Goal: Task Accomplishment & Management: Complete application form

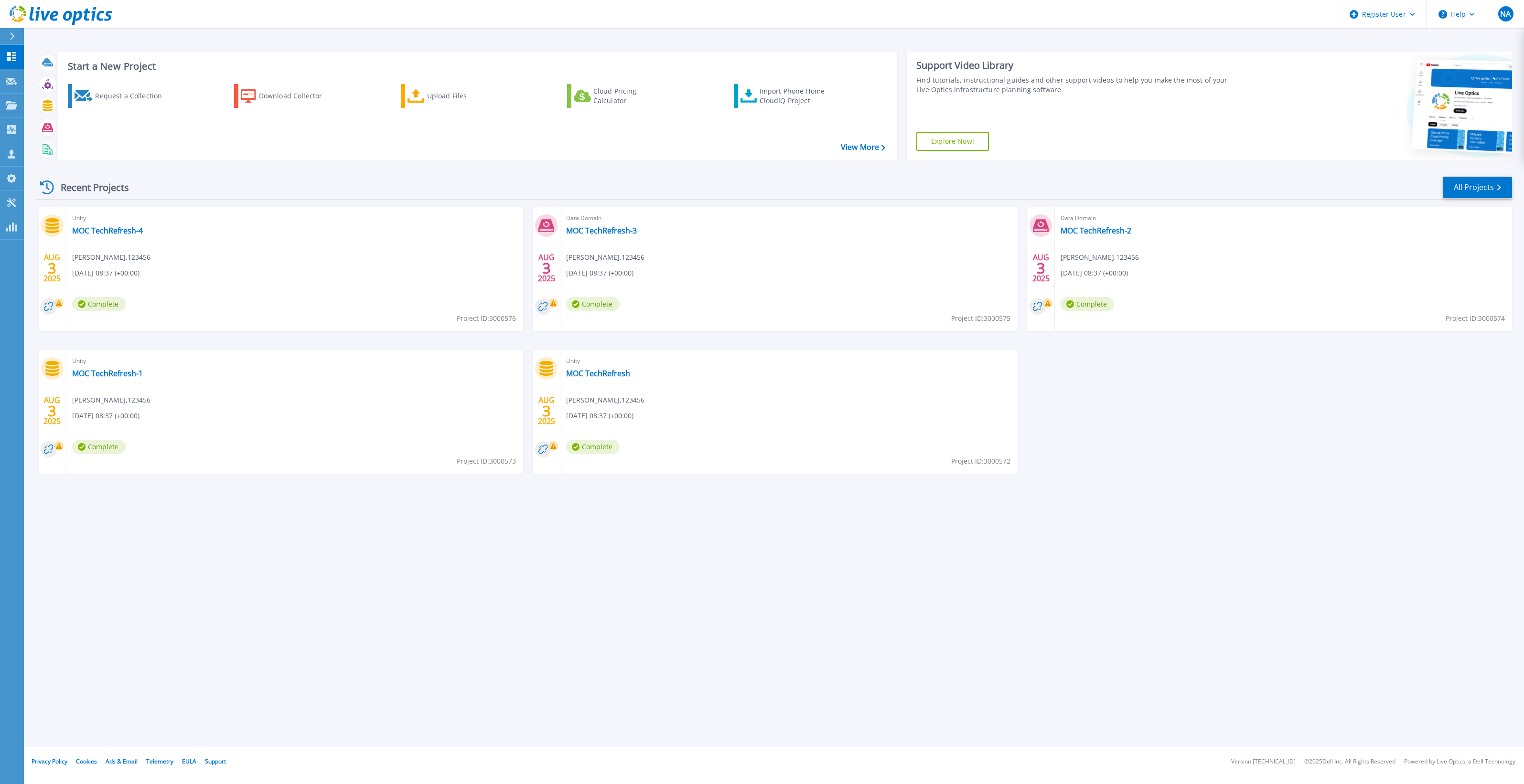
click at [12, 38] on icon at bounding box center [12, 36] width 5 height 8
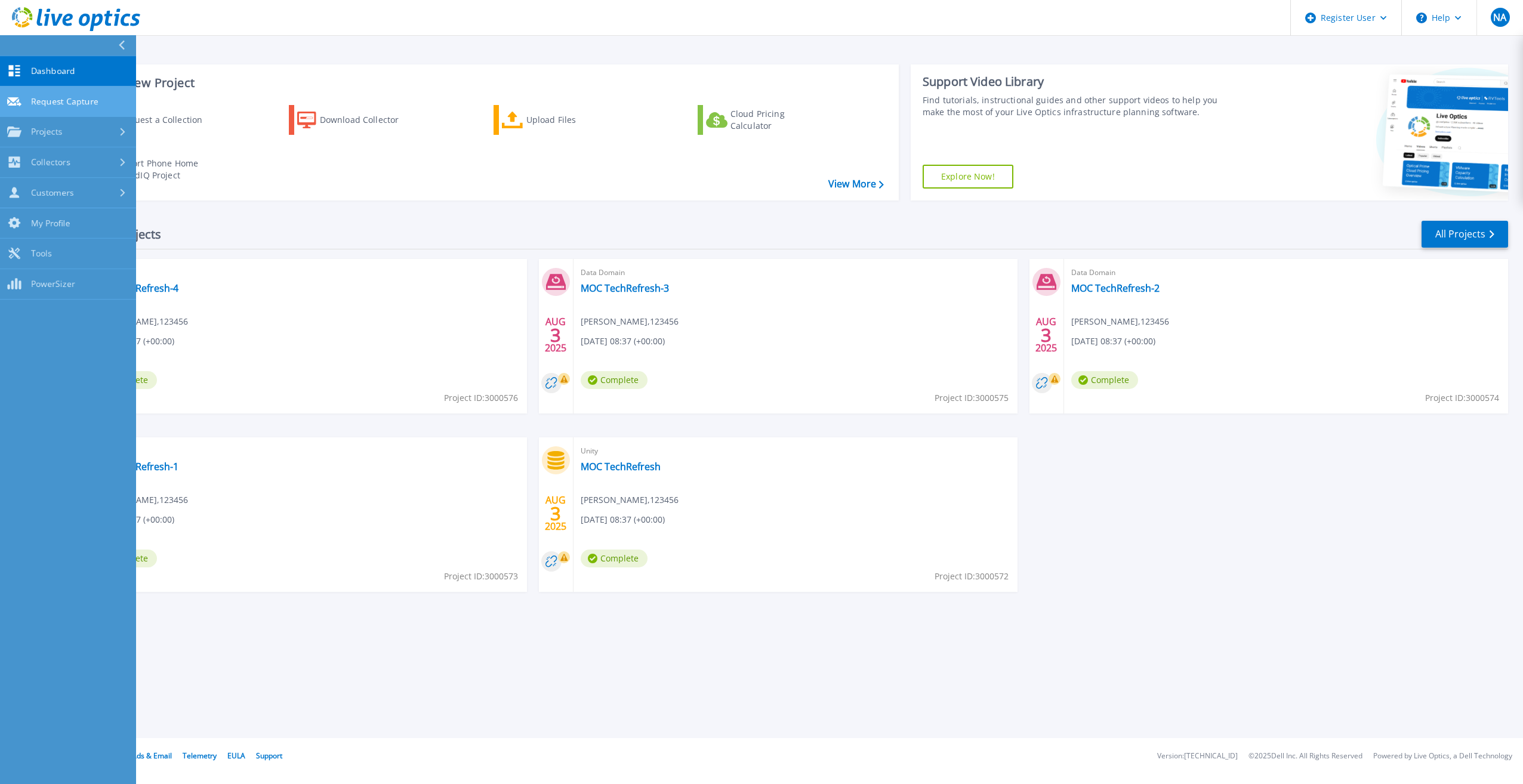
click at [95, 110] on link "Request Capture Request Capture" at bounding box center [68, 101] width 136 height 30
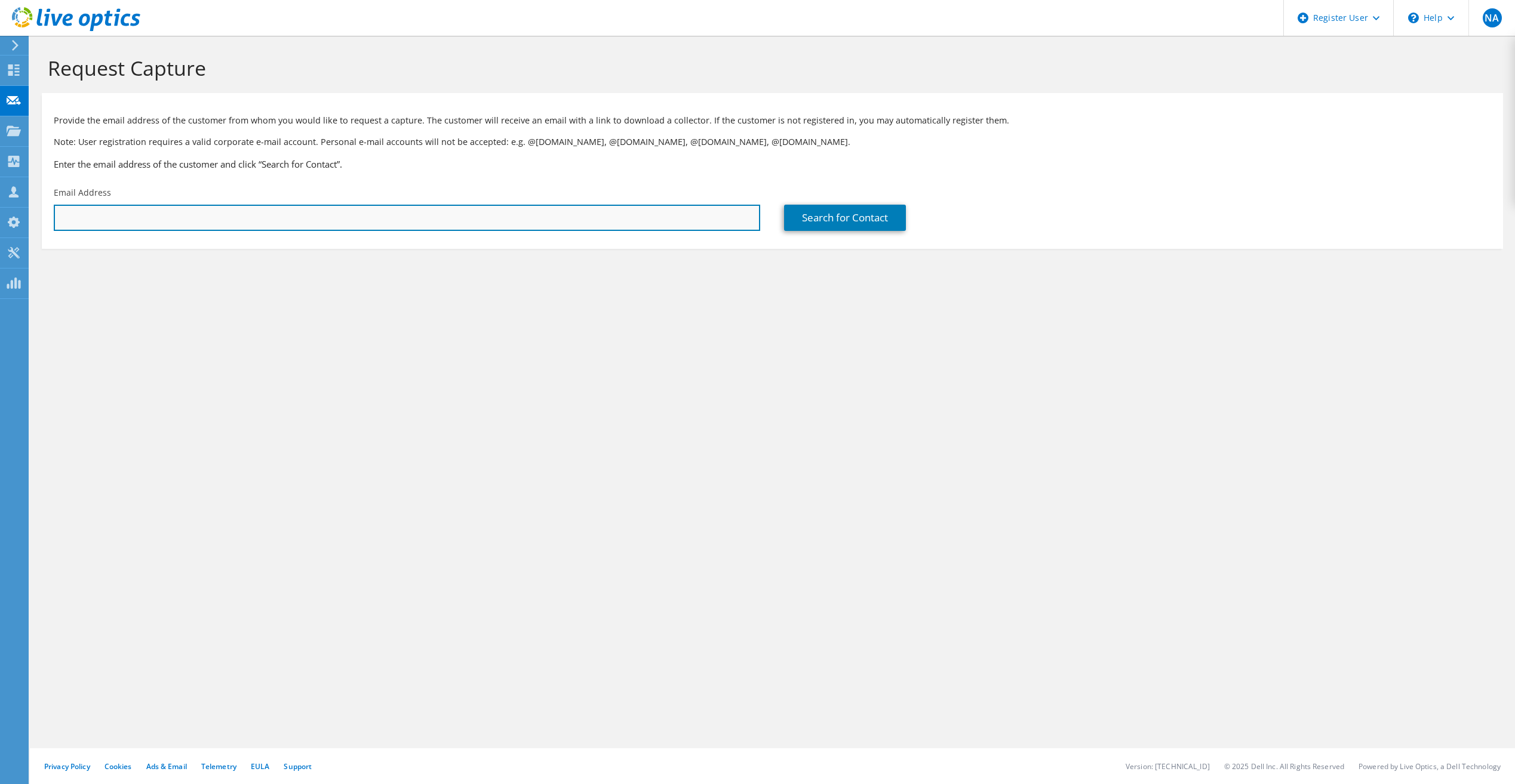
click at [231, 217] on input "text" at bounding box center [407, 218] width 706 height 27
click at [705, 212] on input "text" at bounding box center [407, 218] width 706 height 27
paste input "talmejalli@hrsd.gov.sa"
type input "talmejalli@hrsd.gov.sa"
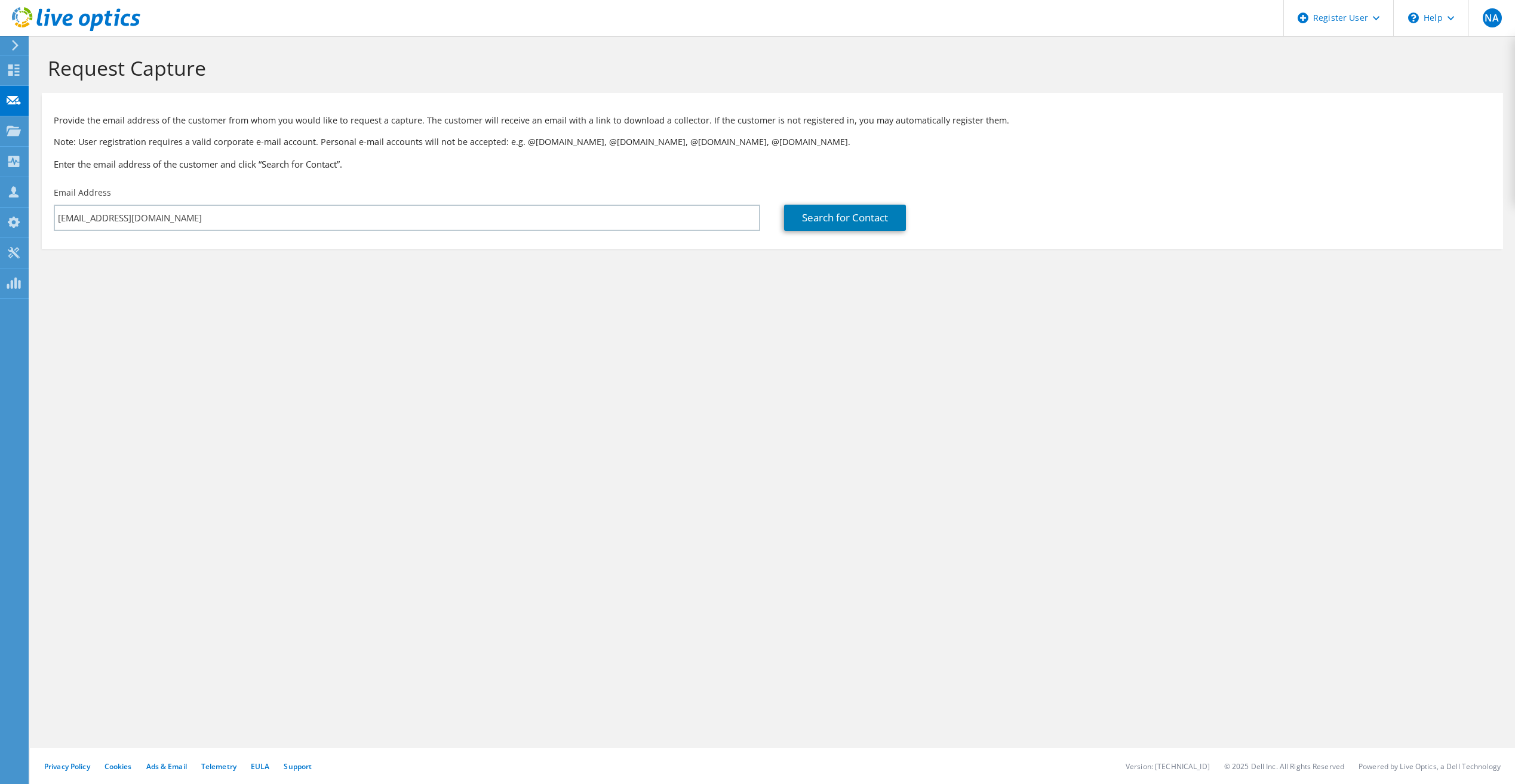
click at [722, 330] on div "Request Capture Provide the email address of the customer from whom you would l…" at bounding box center [772, 409] width 1485 height 749
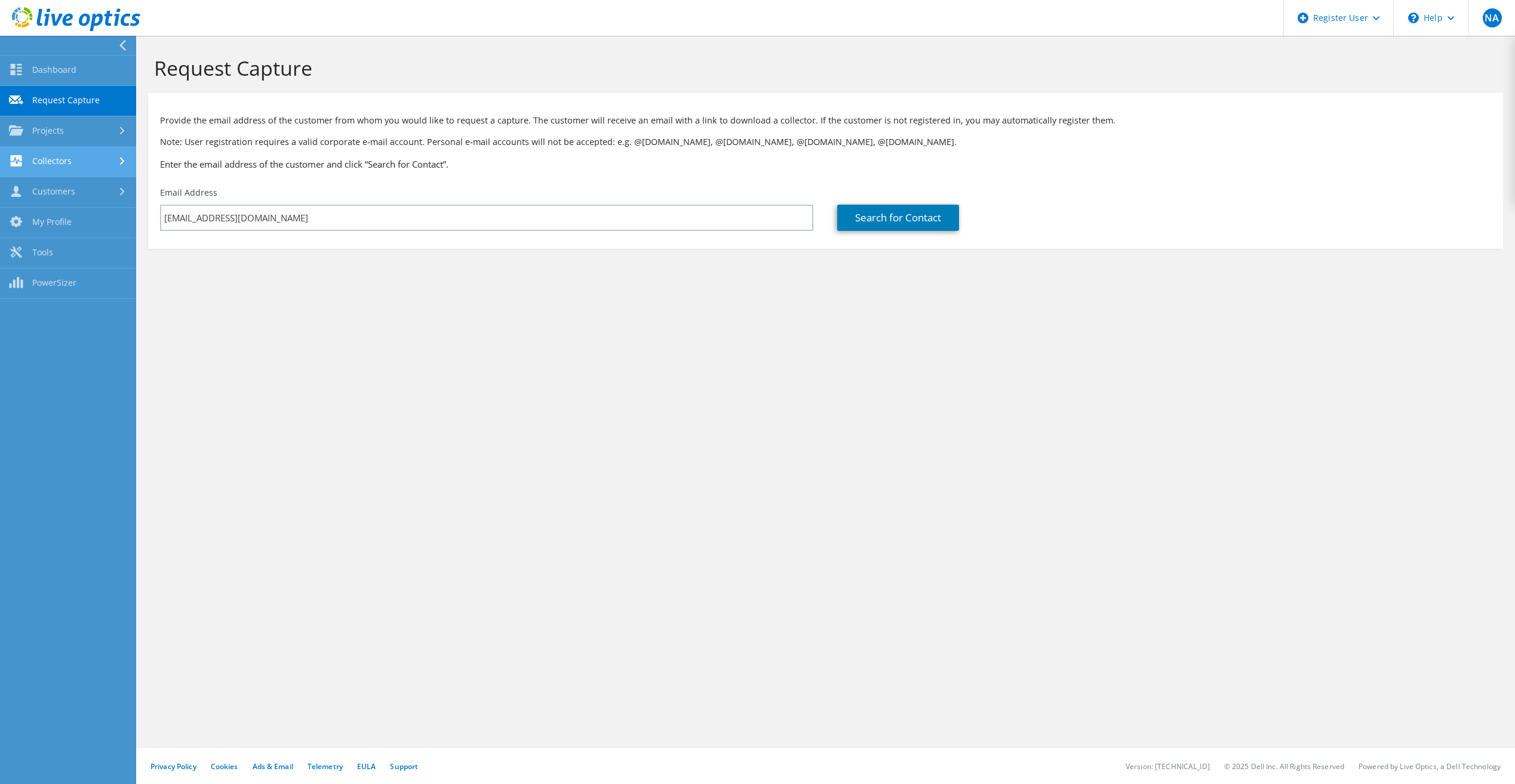
click at [63, 163] on link "Collectors" at bounding box center [68, 162] width 136 height 30
click at [73, 214] on link "Dossier" at bounding box center [68, 222] width 136 height 30
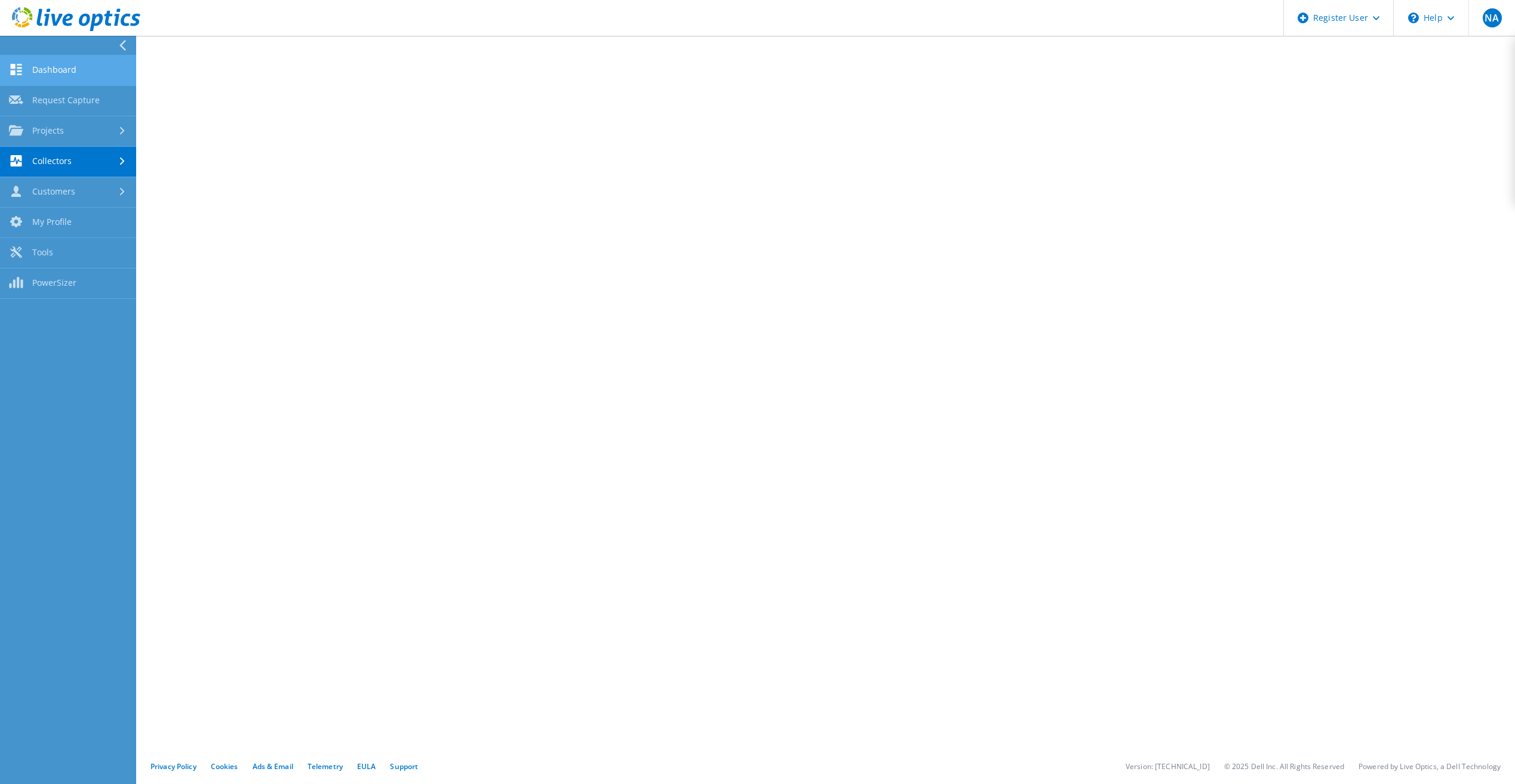
click at [48, 74] on link "Dashboard" at bounding box center [68, 70] width 136 height 30
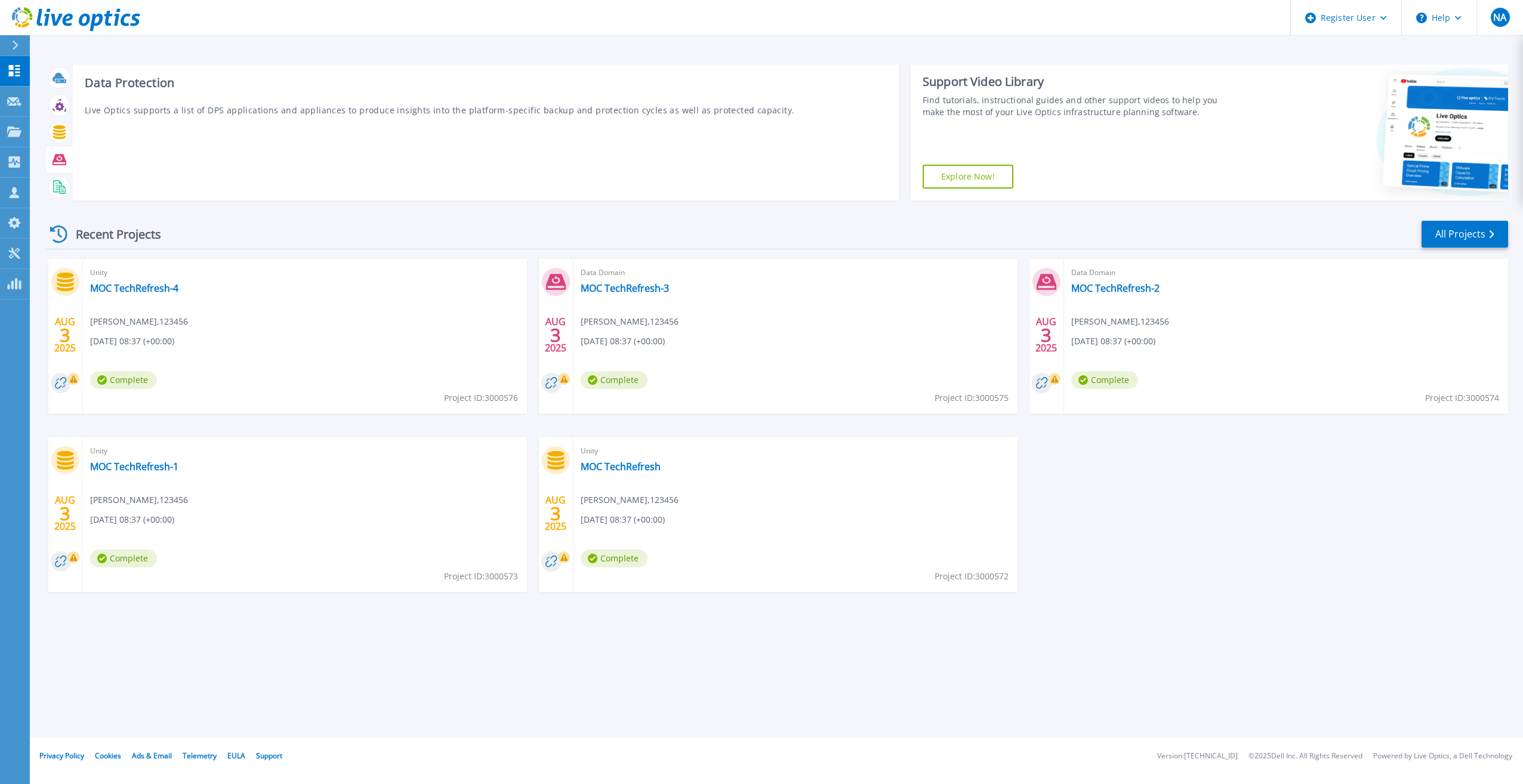
click at [54, 170] on div at bounding box center [59, 160] width 27 height 27
click at [54, 158] on icon at bounding box center [59, 159] width 14 height 11
click at [339, 677] on div "Start a New Project Request a Collection Download Collector Upload Files Cloud …" at bounding box center [776, 369] width 1493 height 738
click at [163, 126] on div "Request a Collection" at bounding box center [166, 120] width 95 height 24
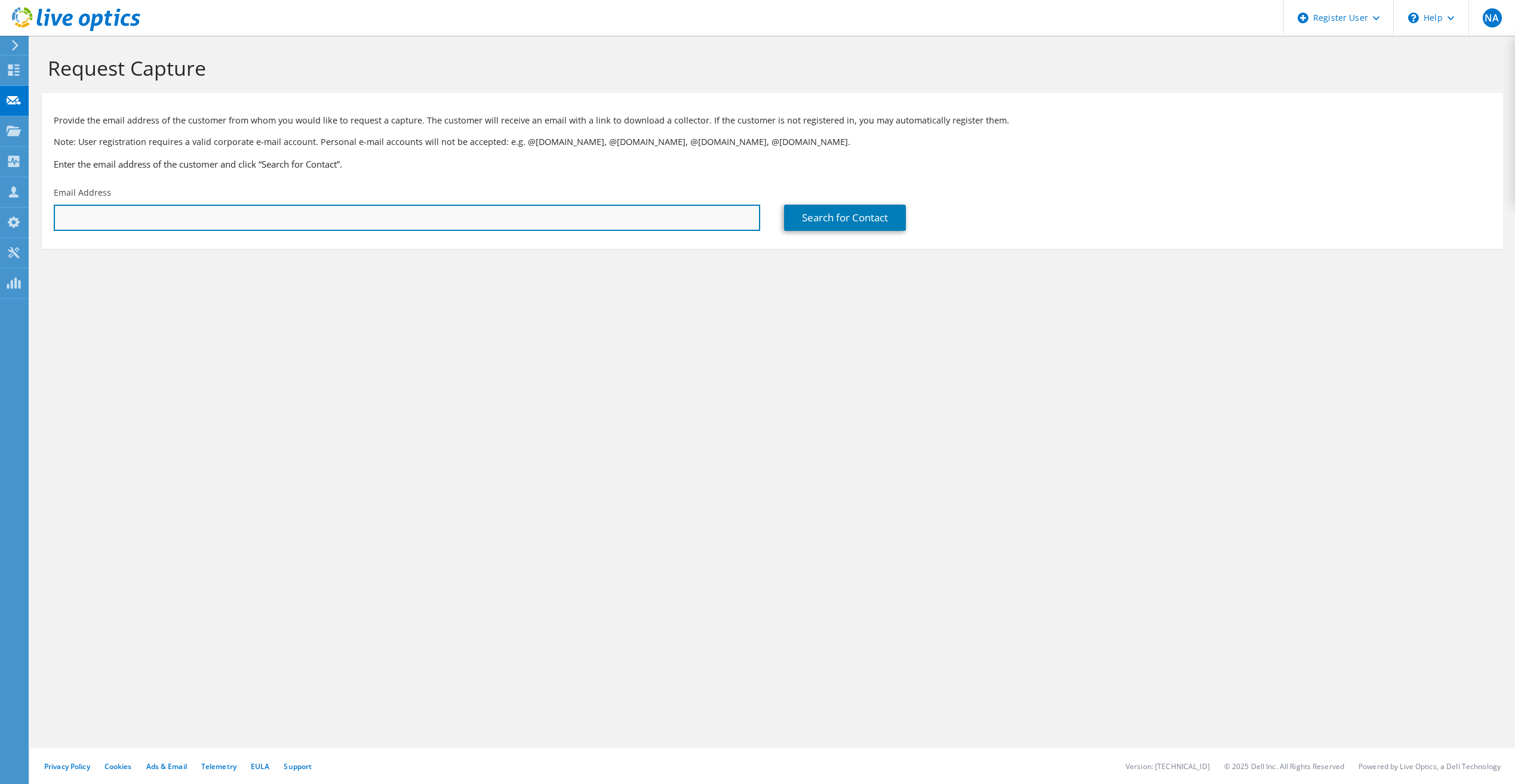
click at [238, 222] on input "text" at bounding box center [407, 218] width 706 height 27
paste input "[EMAIL_ADDRESS][DOMAIN_NAME]"
type input "talmejalli@hrsd.gov.sa"
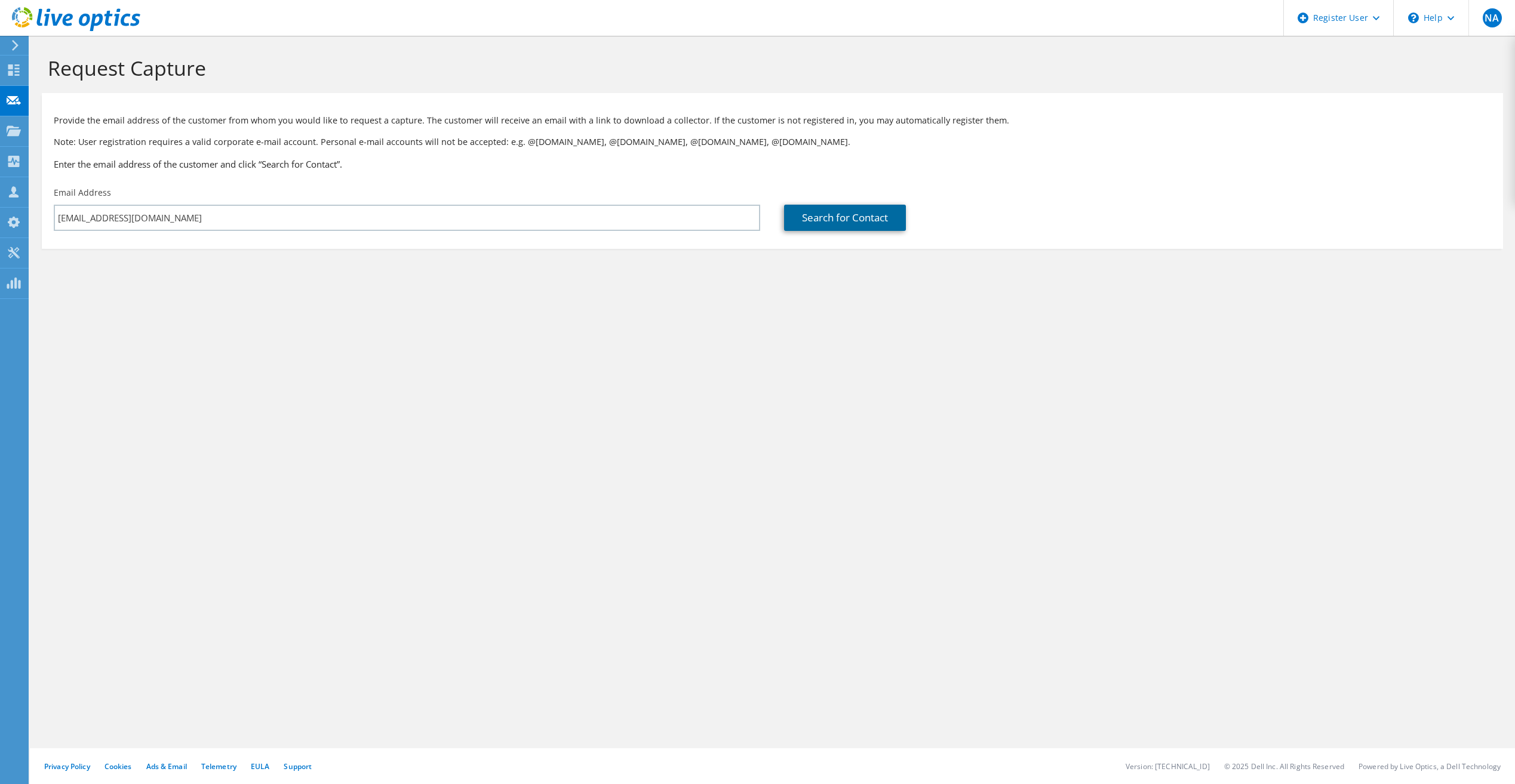
click at [800, 225] on link "Search for Contact" at bounding box center [844, 218] width 122 height 27
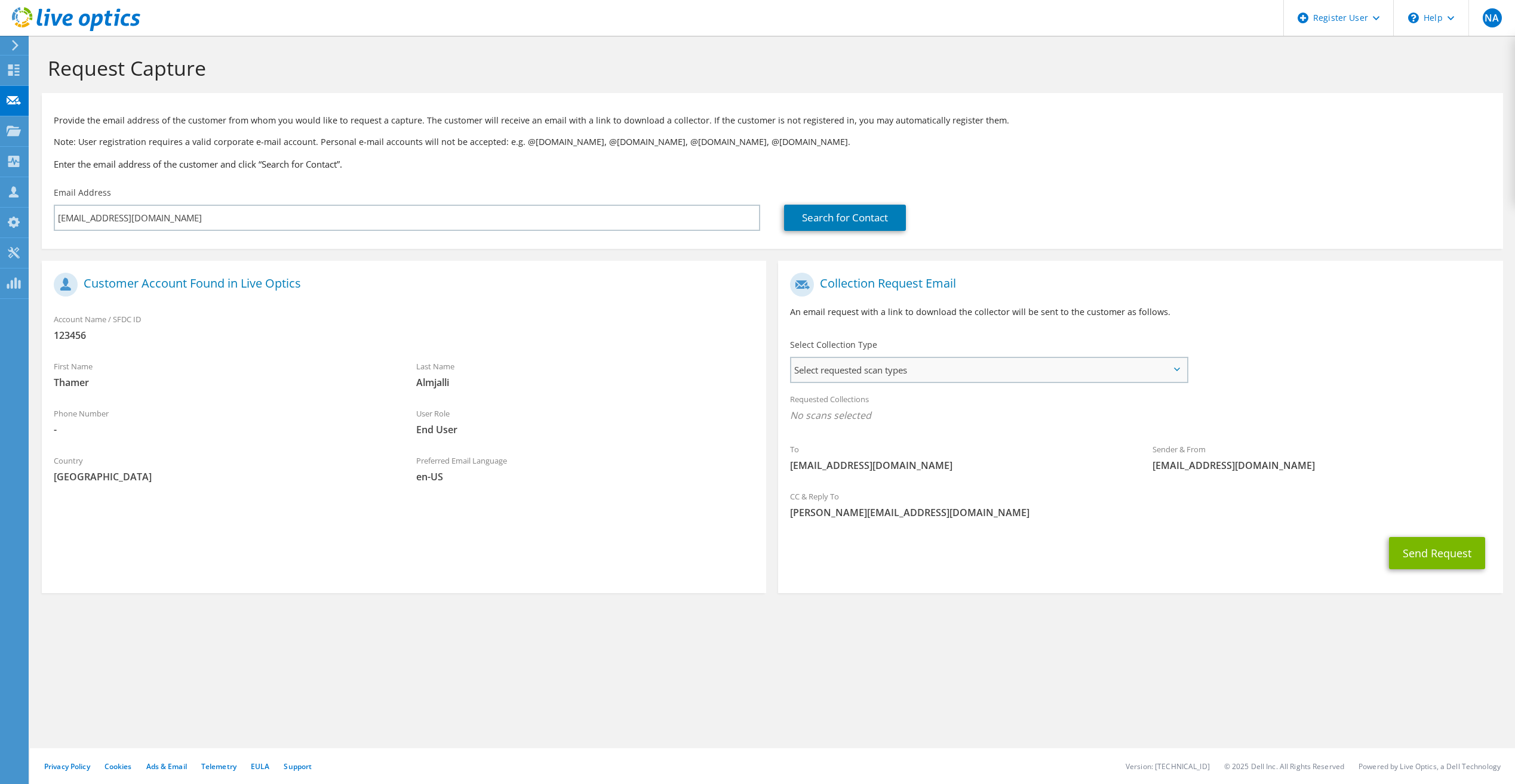
click at [827, 365] on span "Select requested scan types" at bounding box center [989, 370] width 395 height 24
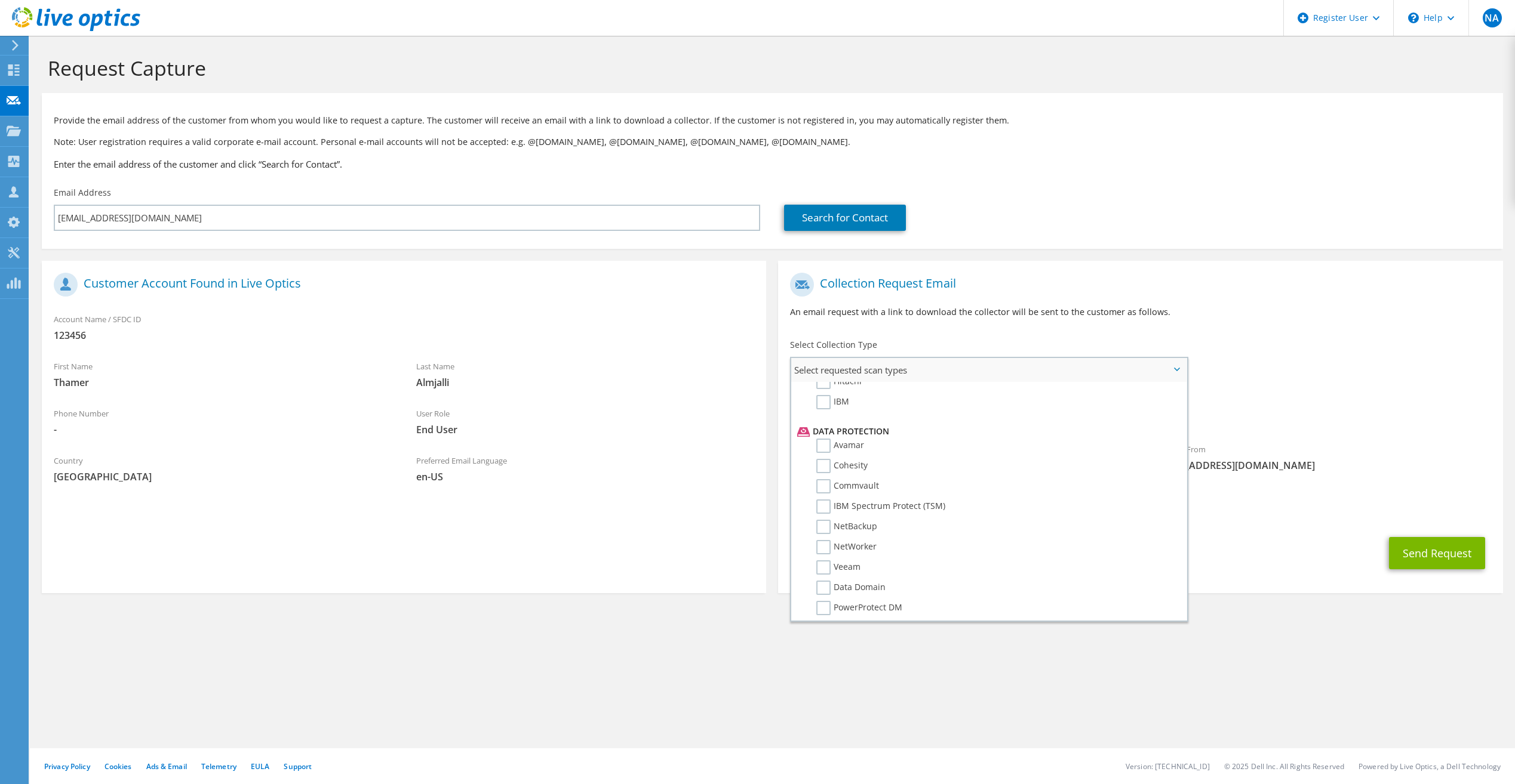
scroll to position [477, 0]
click at [825, 443] on label "Avamar" at bounding box center [840, 445] width 48 height 14
click at [0, 0] on input "Avamar" at bounding box center [0, 0] width 0 height 0
click at [828, 538] on label "Data Domain" at bounding box center [851, 537] width 70 height 14
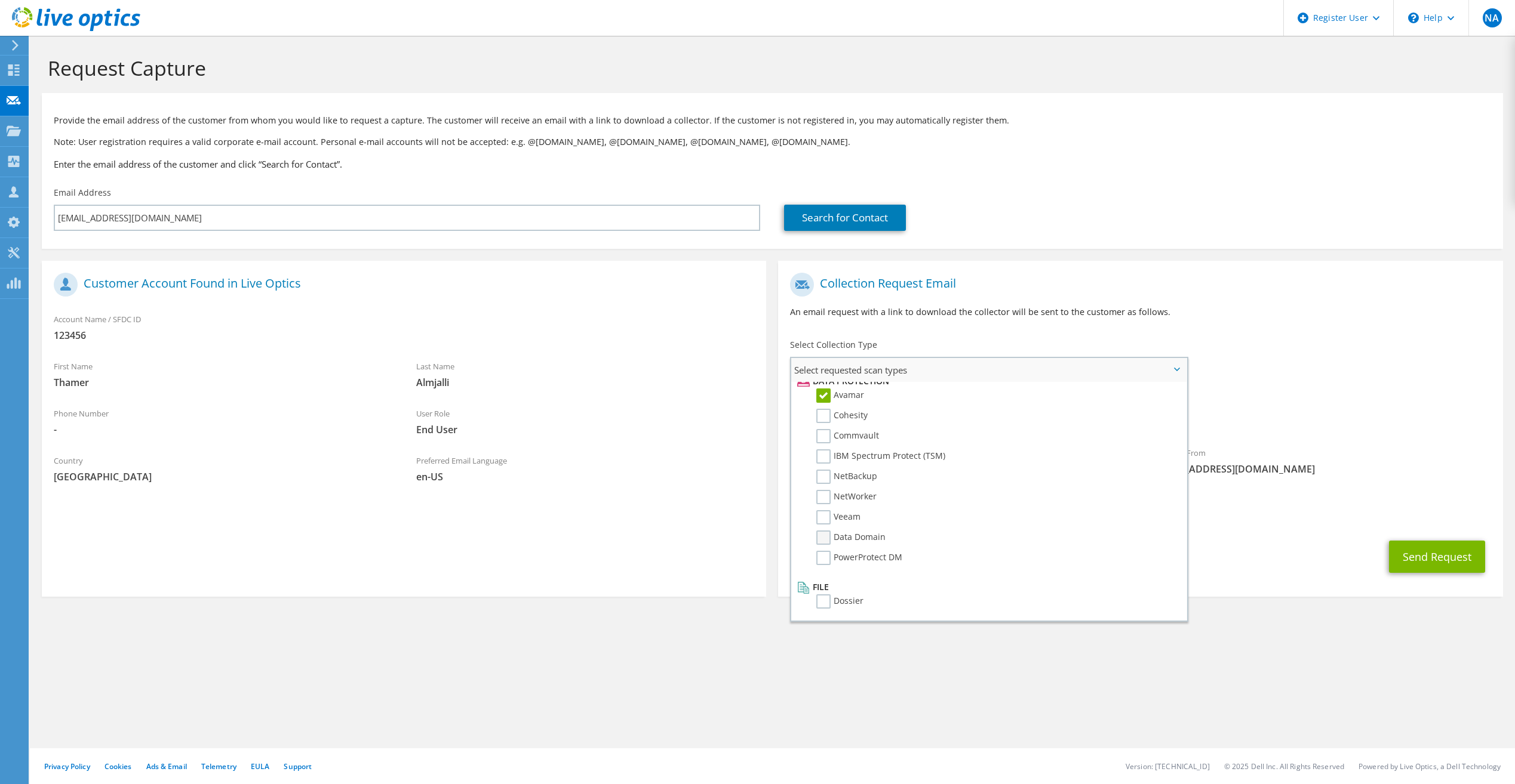
click at [0, 0] on input "Data Domain" at bounding box center [0, 0] width 0 height 0
click at [830, 603] on label "Dossier" at bounding box center [840, 601] width 47 height 14
click at [0, 0] on input "Dossier" at bounding box center [0, 0] width 0 height 0
click at [1285, 430] on div "Requested Collections No scans selected Avamar Data Domain Dossier" at bounding box center [1140, 410] width 725 height 48
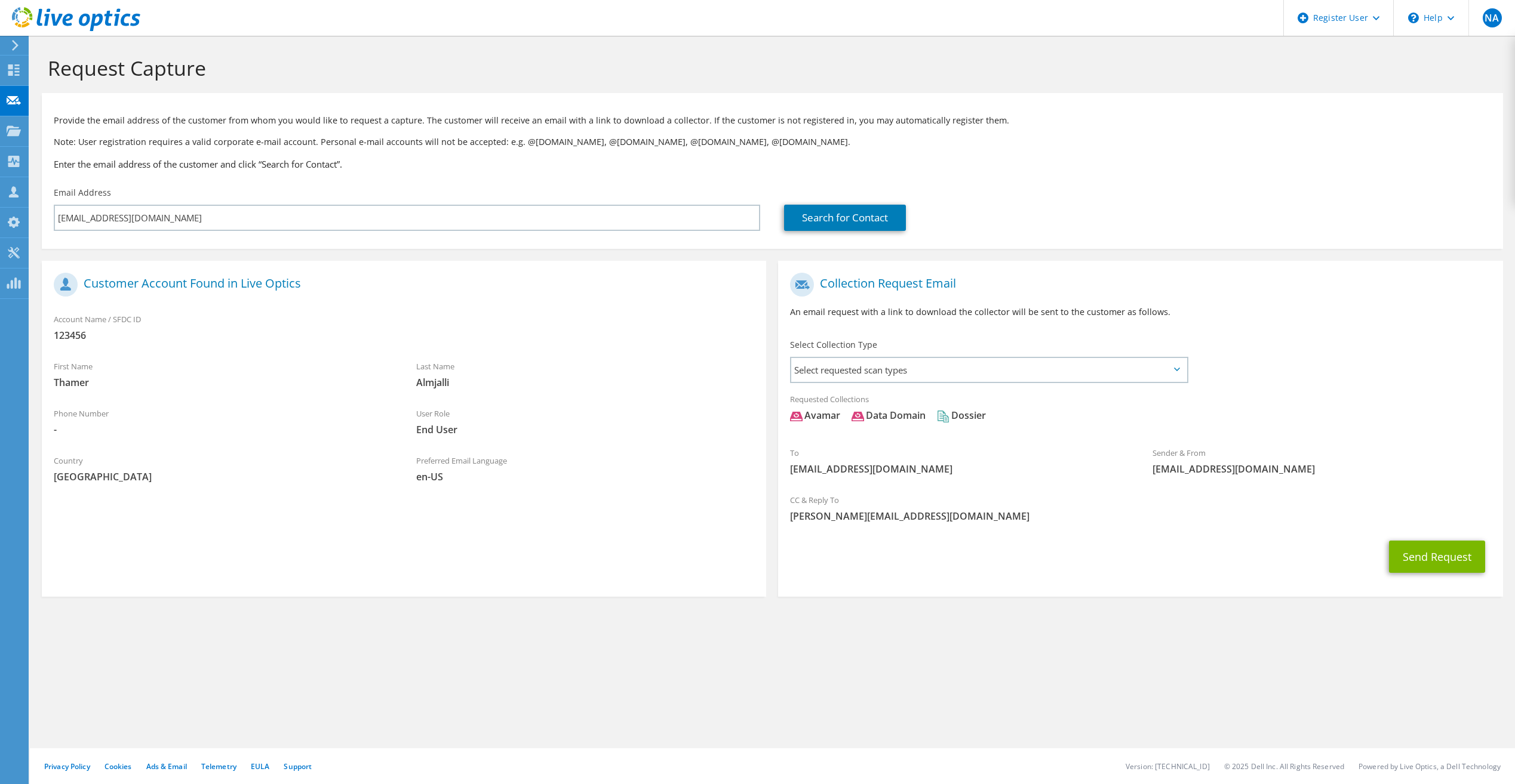
click at [1033, 500] on div "CC & Reply To Nora.Alsuwaigh@dell.com" at bounding box center [1140, 508] width 725 height 41
click at [1122, 517] on span "[PERSON_NAME][EMAIL_ADDRESS][DOMAIN_NAME]" at bounding box center [1139, 517] width 700 height 13
click at [1426, 550] on button "Send Request" at bounding box center [1437, 557] width 96 height 33
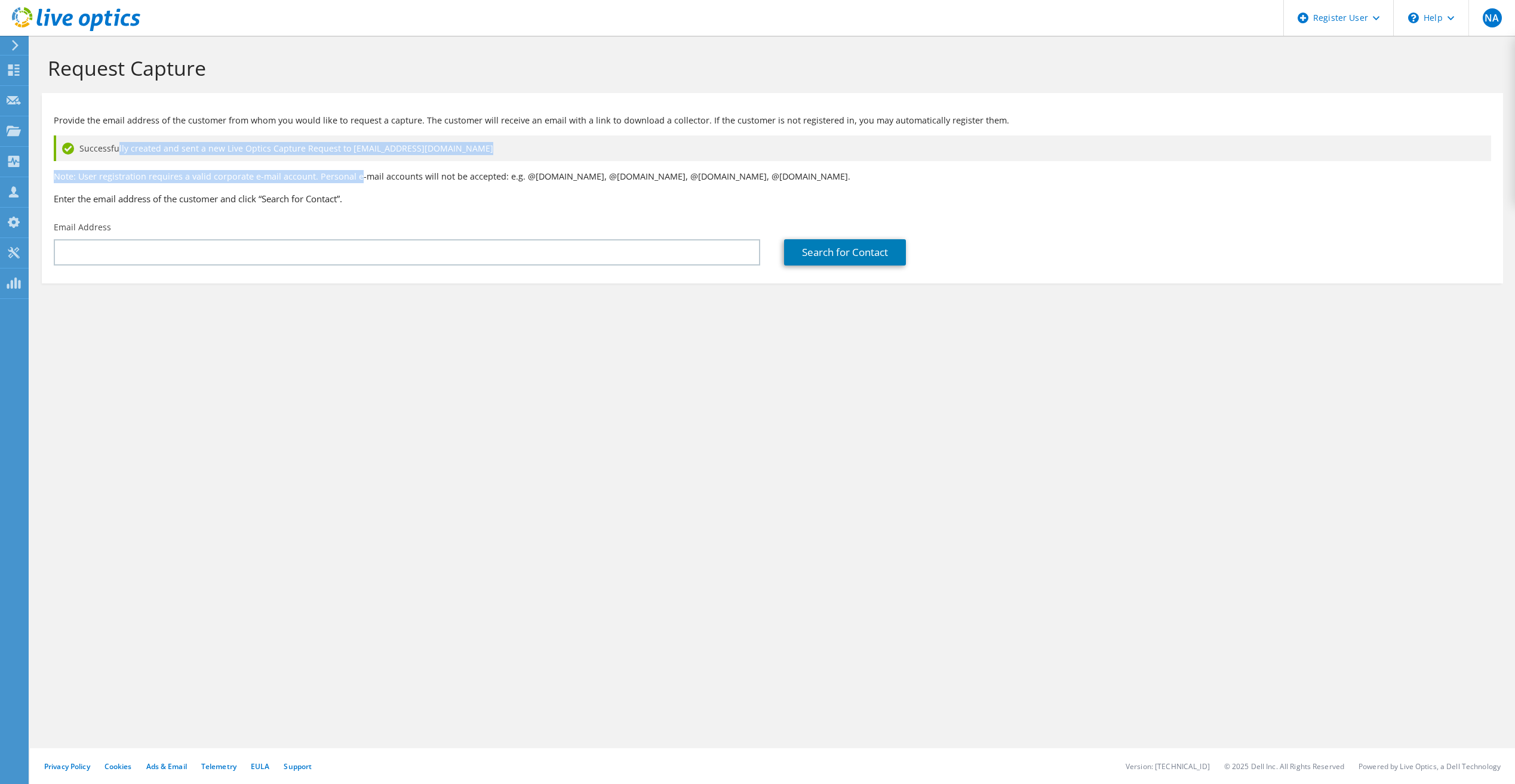
drag, startPoint x: 183, startPoint y: 153, endPoint x: 357, endPoint y: 171, distance: 174.9
click at [357, 171] on div "Provide the email address of the customer from whom you would like to request a…" at bounding box center [773, 157] width 1461 height 116
drag, startPoint x: 357, startPoint y: 171, endPoint x: 439, endPoint y: 361, distance: 206.9
click at [439, 361] on div "Request Capture Provide the email address of the customer from whom you would l…" at bounding box center [772, 409] width 1485 height 749
click at [1056, 543] on div "Request Capture Provide the email address of the customer from whom you would l…" at bounding box center [772, 409] width 1485 height 749
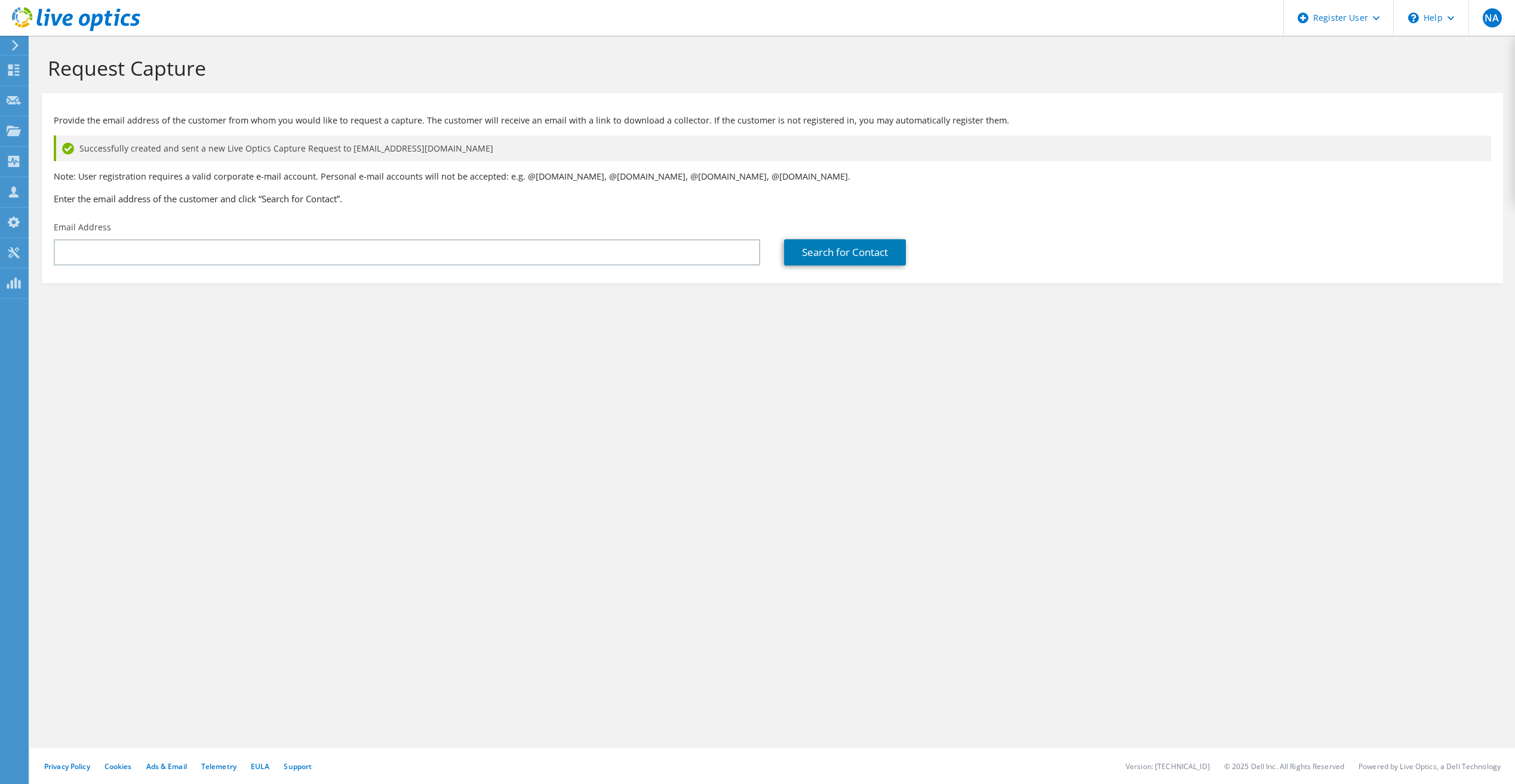
drag, startPoint x: 1196, startPoint y: 299, endPoint x: 1199, endPoint y: 272, distance: 27.2
click at [1199, 299] on section "Request Capture Provide the email address of the customer from whom you would l…" at bounding box center [772, 189] width 1485 height 307
click at [16, 72] on use at bounding box center [13, 69] width 11 height 11
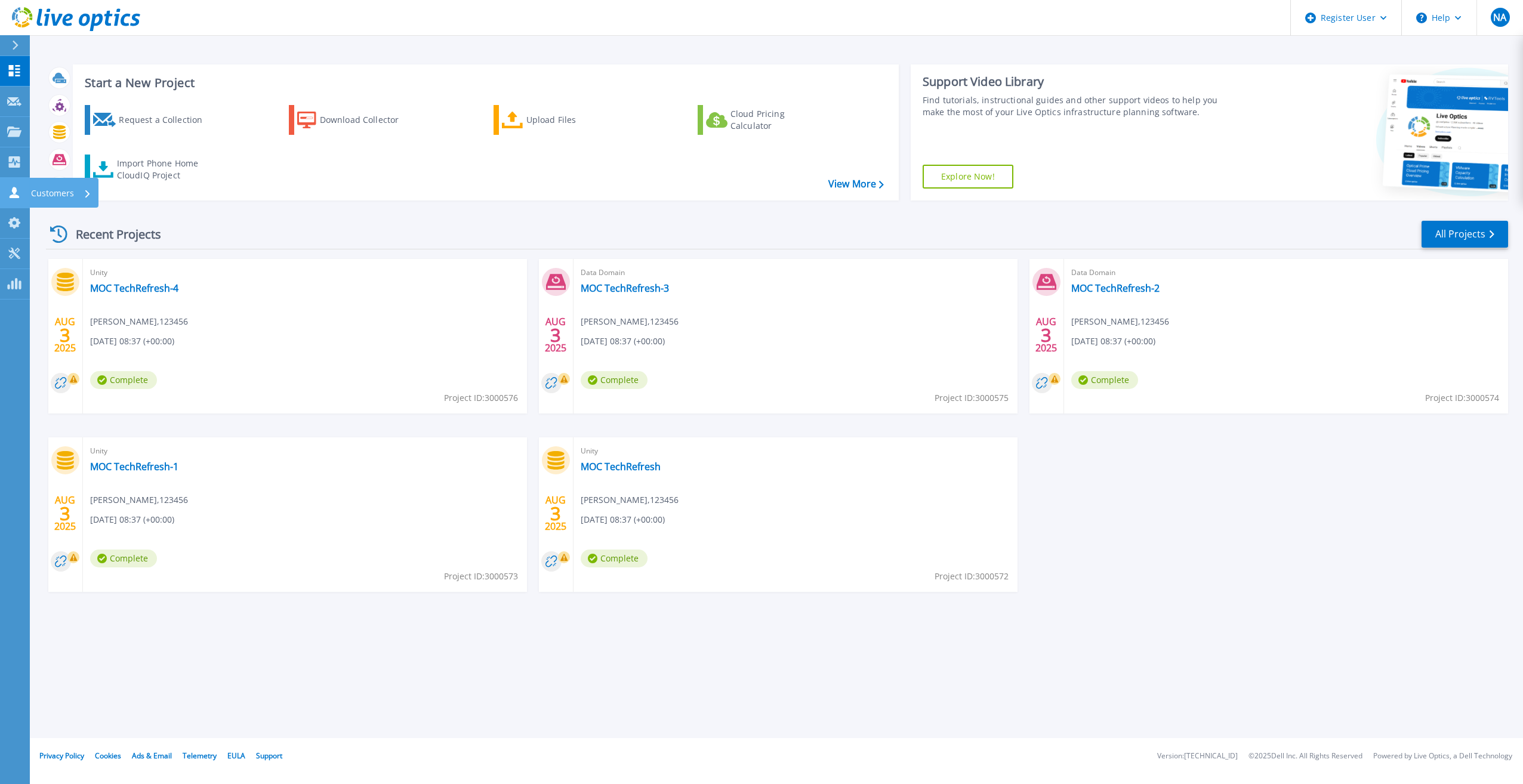
click at [10, 188] on icon at bounding box center [14, 192] width 14 height 11
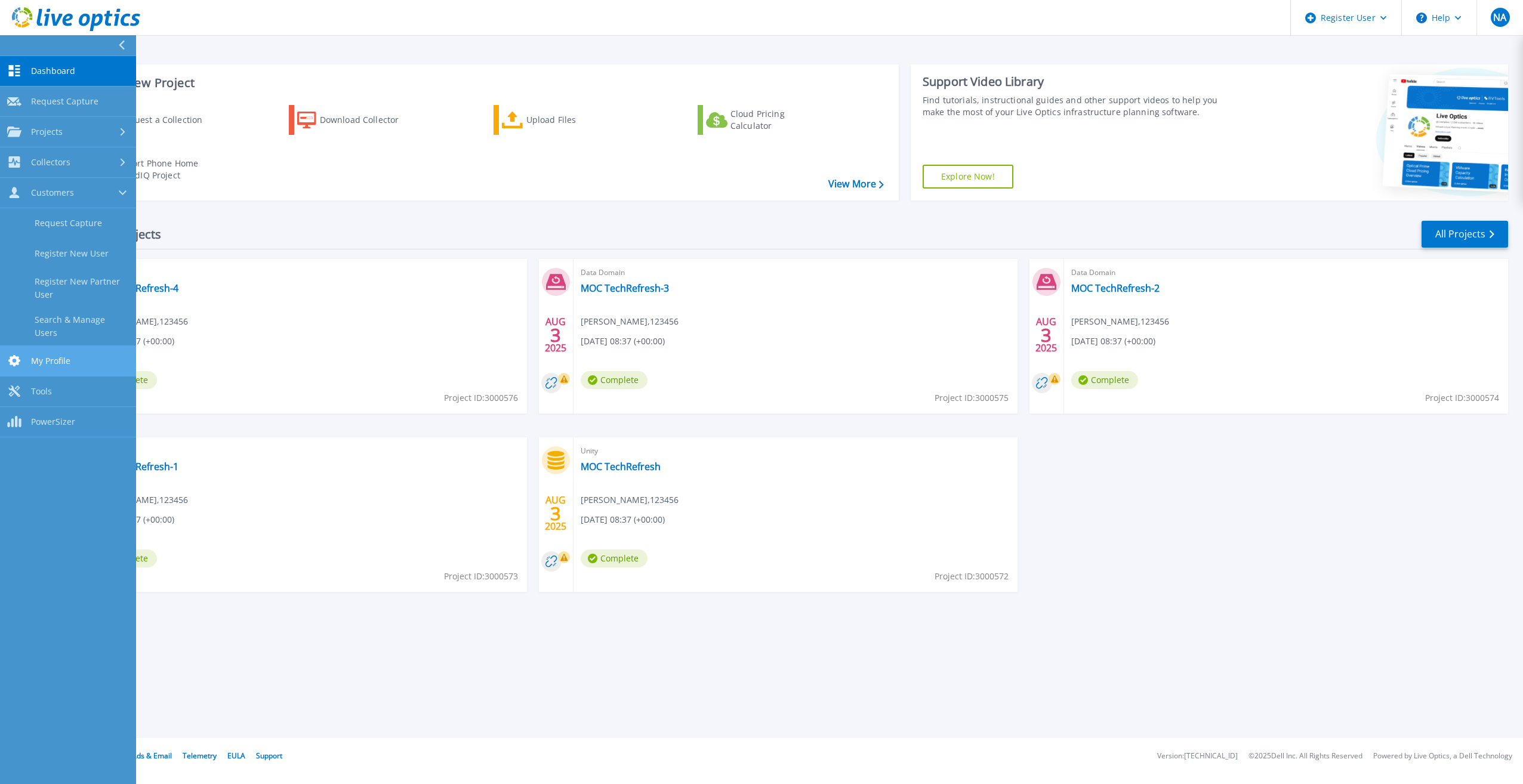
click at [66, 355] on span "My Profile" at bounding box center [50, 361] width 39 height 11
